Goal: Find specific page/section: Find specific page/section

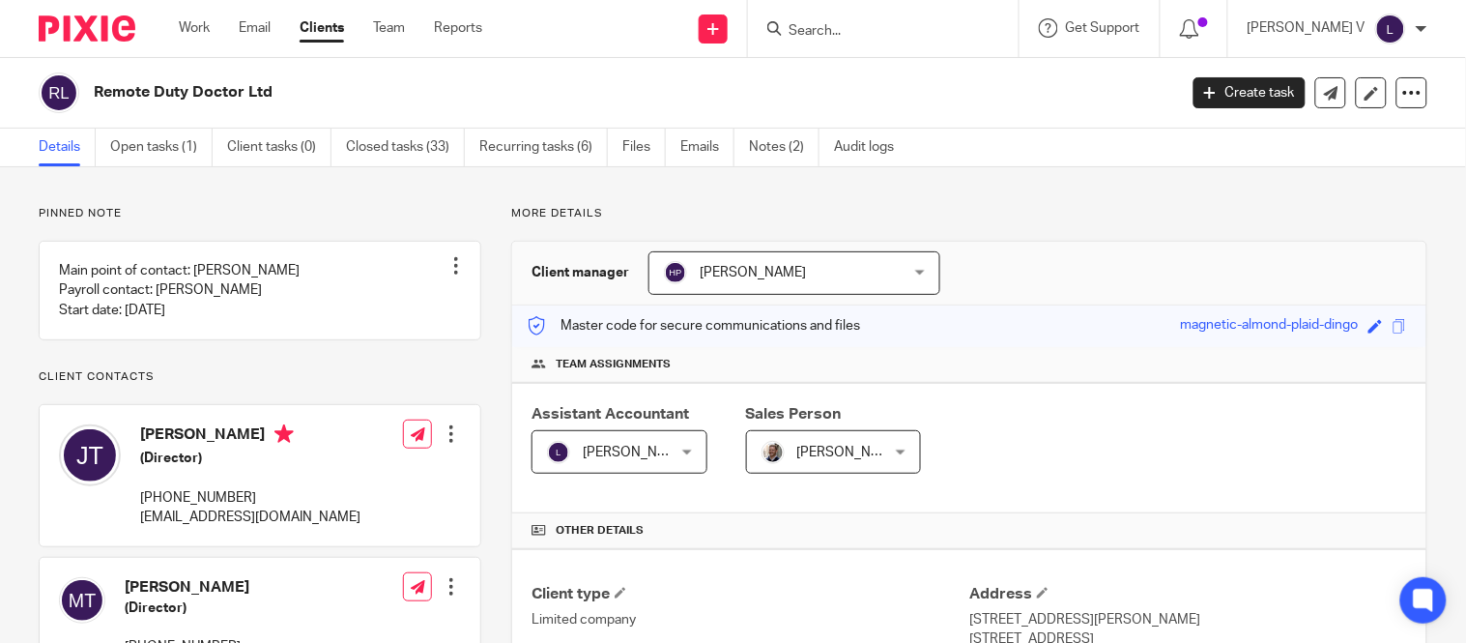
scroll to position [319, 0]
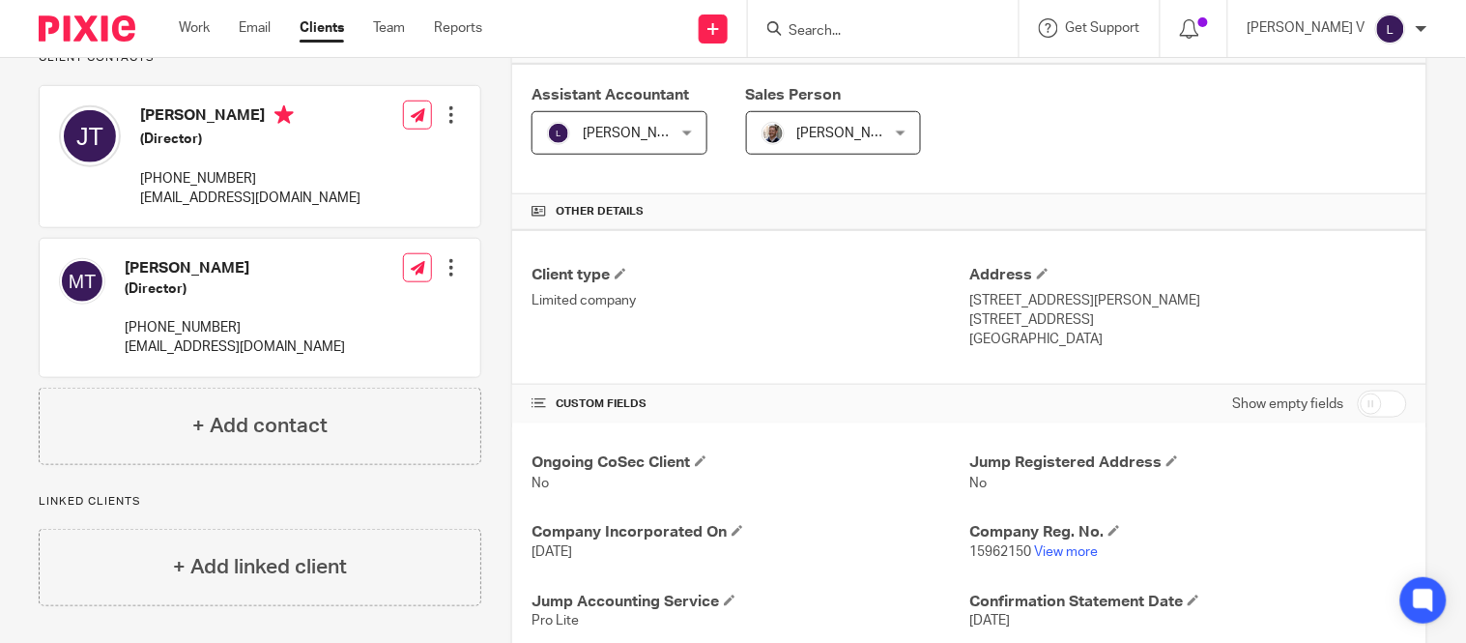
click at [855, 23] on input "Search" at bounding box center [874, 31] width 174 height 17
type input "r"
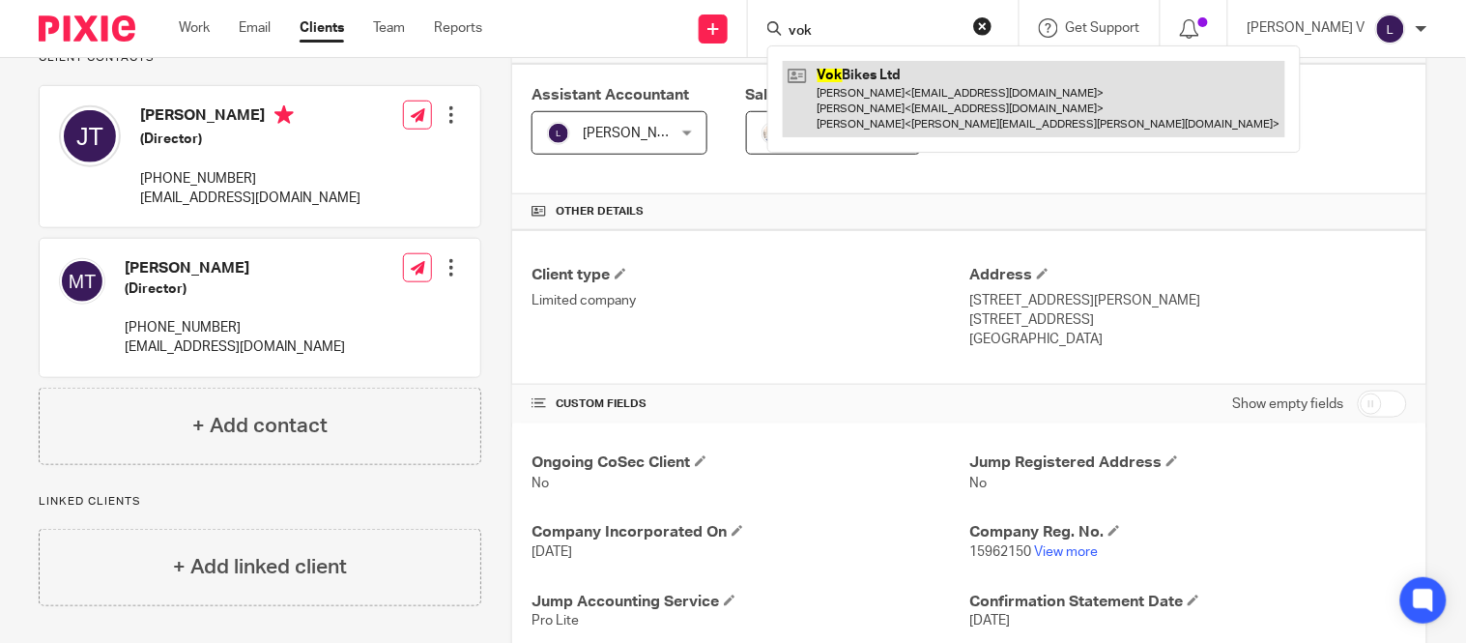
type input "vok"
click at [872, 106] on link at bounding box center [1034, 99] width 503 height 76
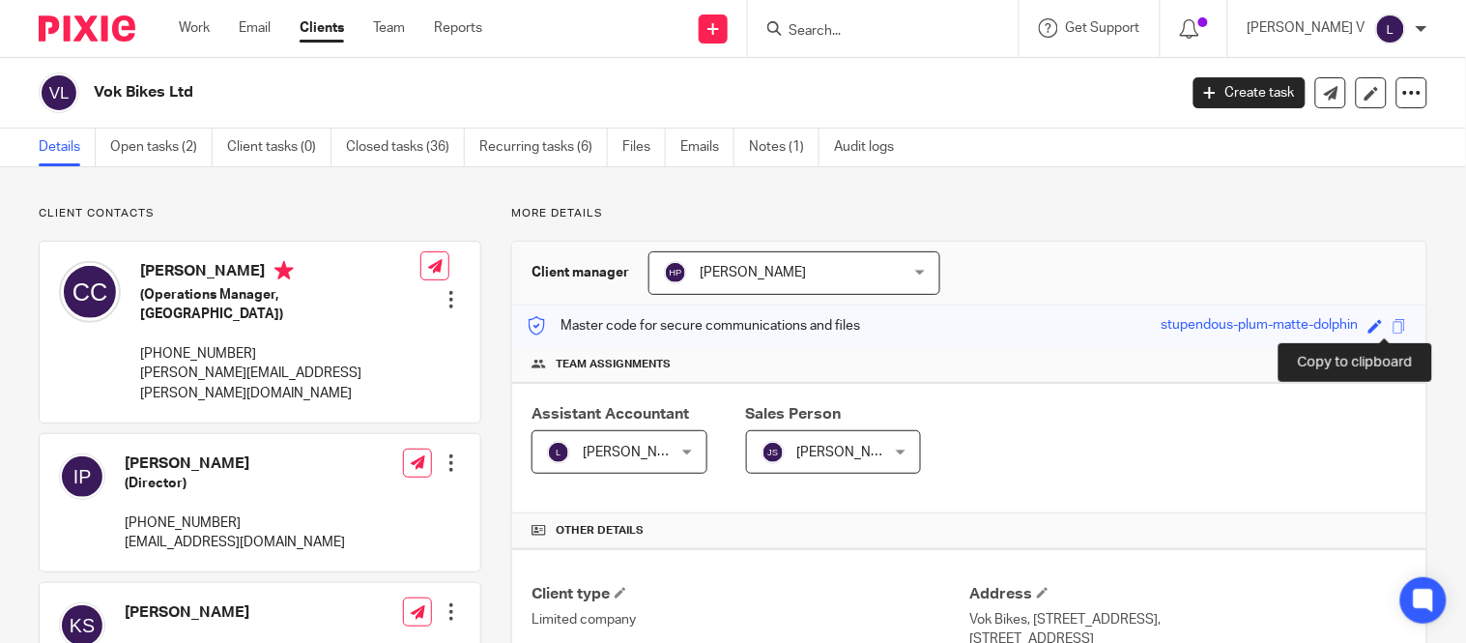
click at [1393, 325] on span at bounding box center [1400, 326] width 14 height 14
